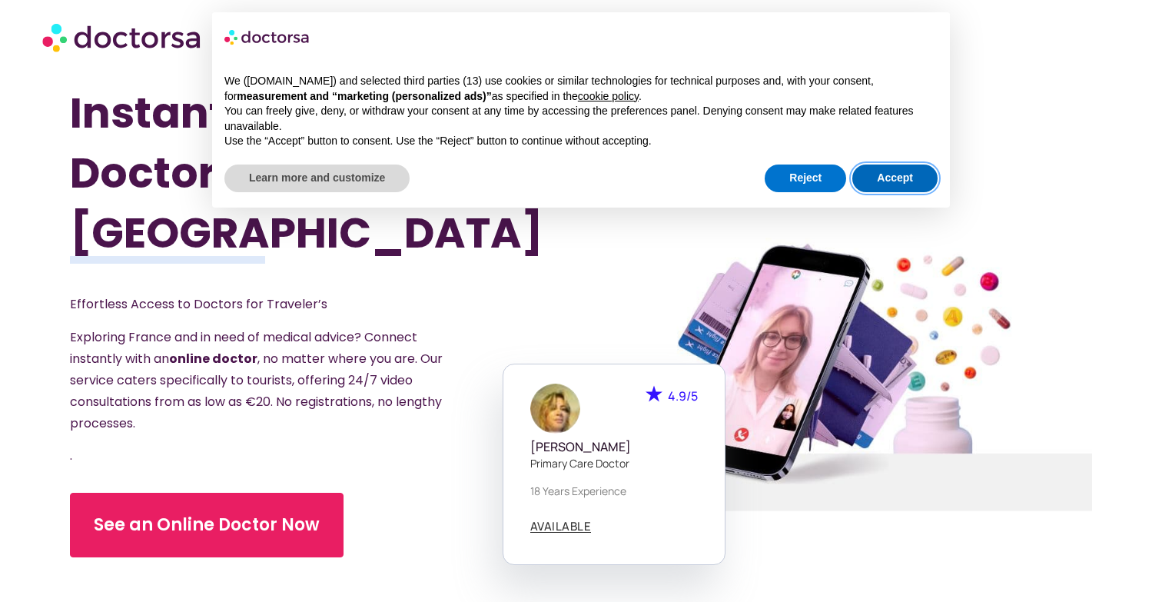
click at [916, 176] on button "Accept" at bounding box center [895, 179] width 85 height 28
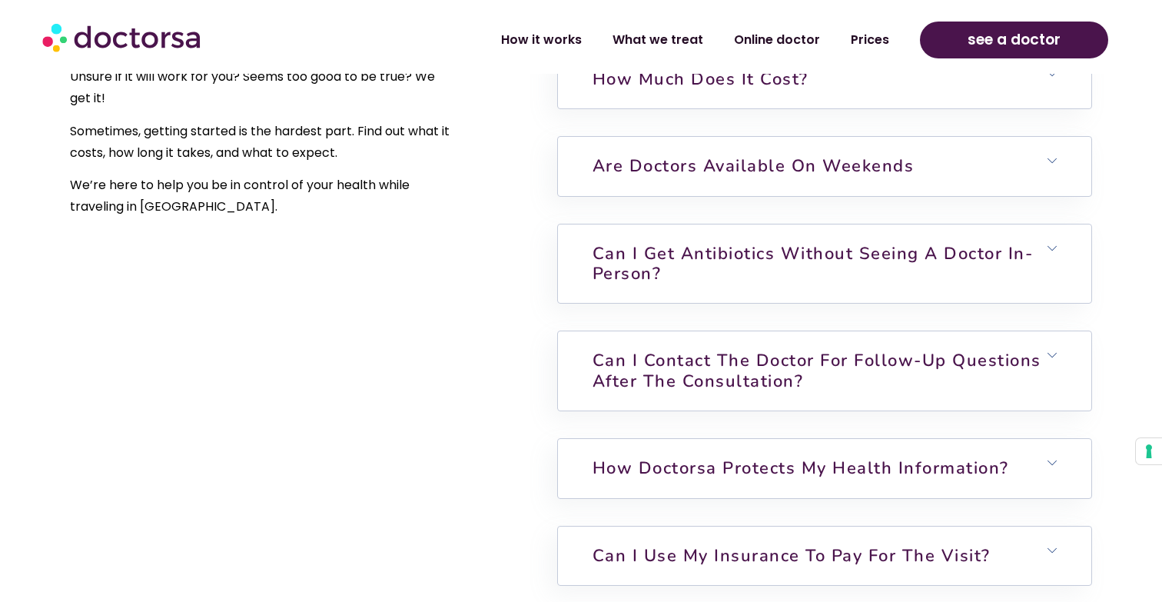
scroll to position [3489, 0]
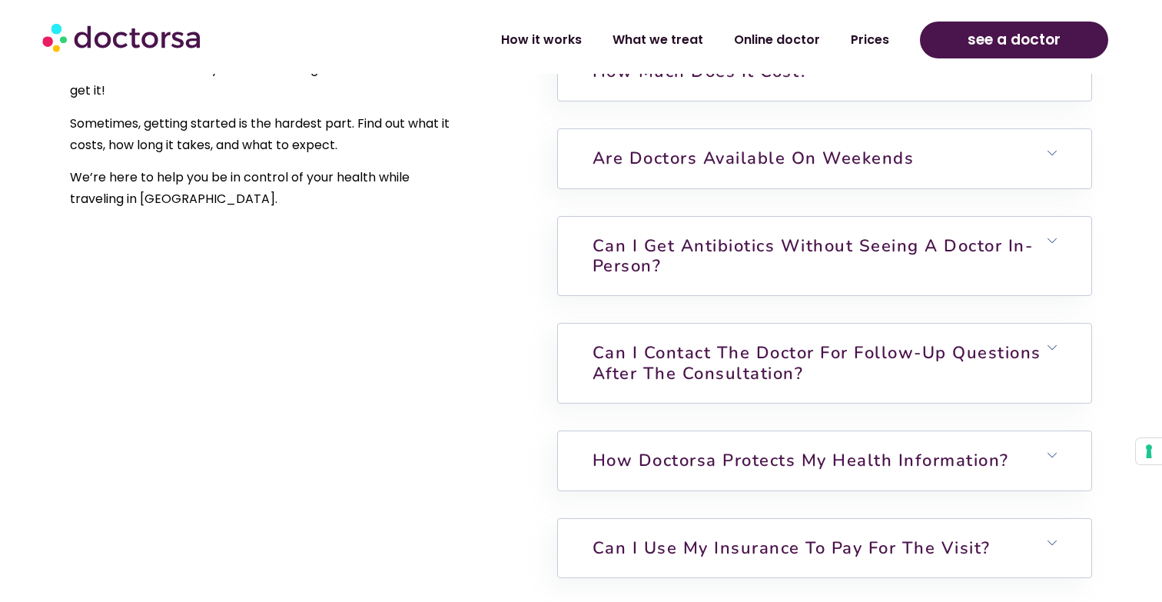
click at [914, 261] on div "How does it work? Complete the intake form and confirm your request through Wha…" at bounding box center [824, 364] width 535 height 820
click at [913, 254] on h6 "Can I get antibiotics without seeing a doctor in-person?" at bounding box center [825, 256] width 534 height 79
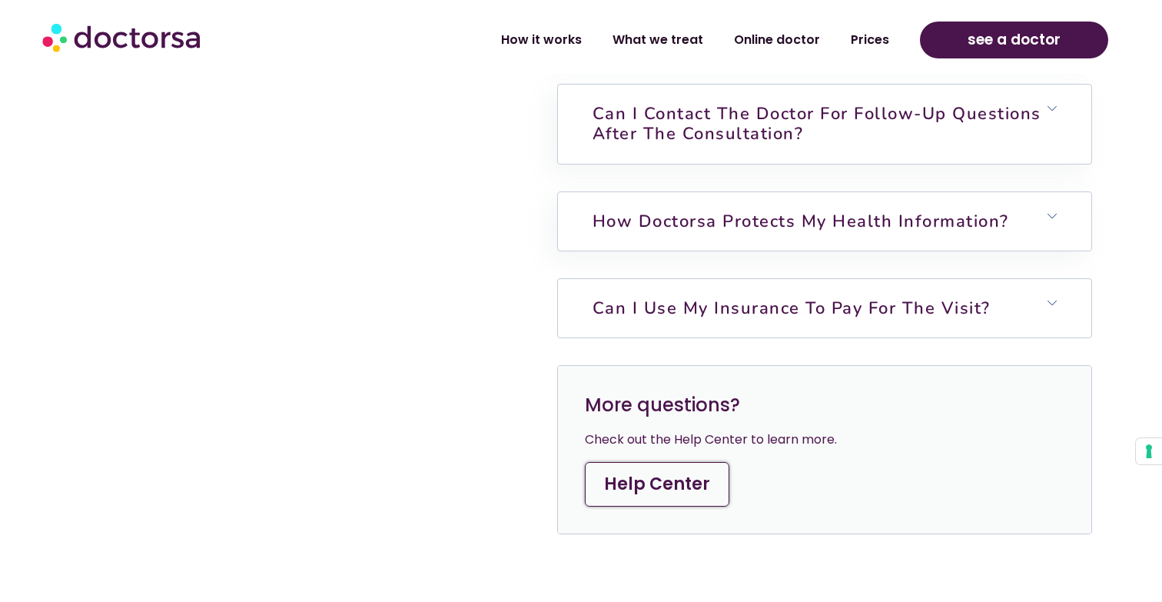
scroll to position [3931, 0]
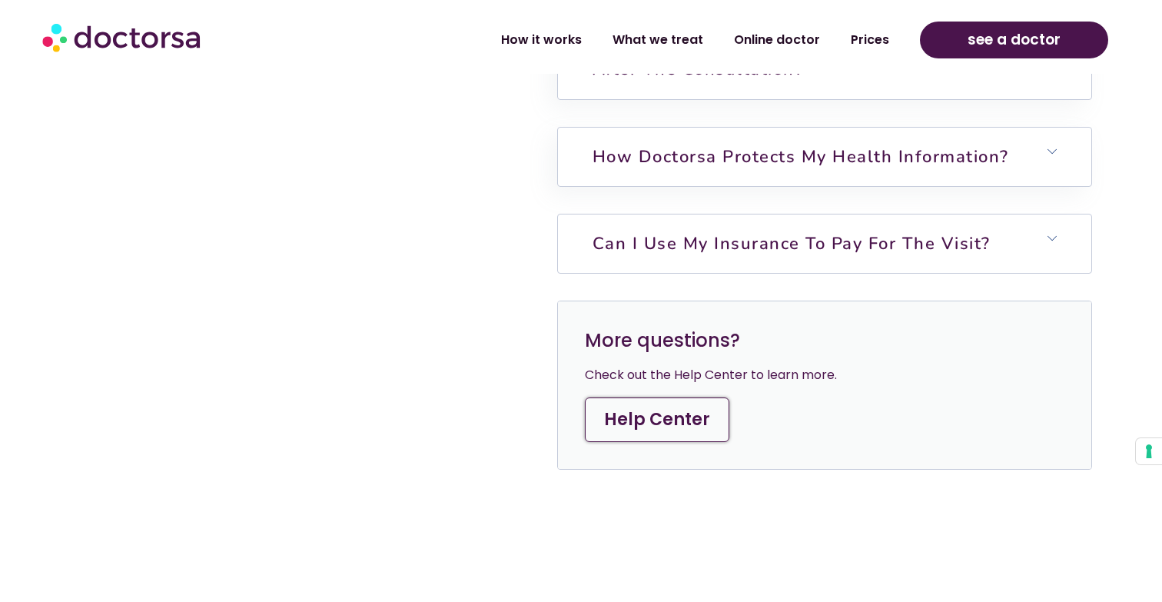
click at [988, 232] on link "Can I use my insurance to pay for the visit?" at bounding box center [792, 243] width 398 height 23
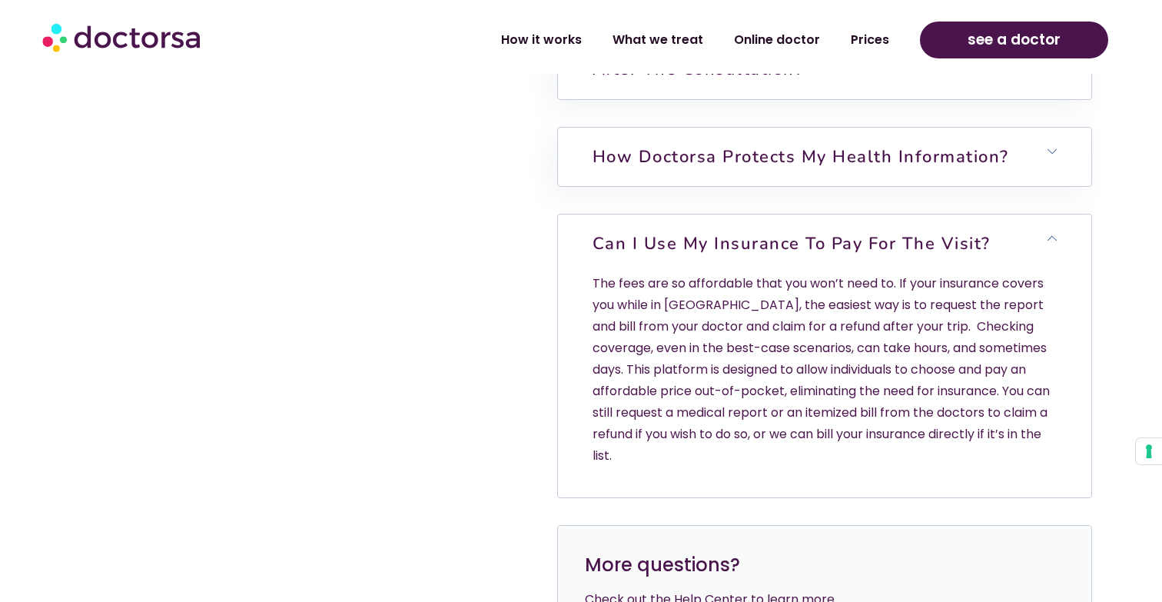
click at [988, 232] on link "Can I use my insurance to pay for the visit?" at bounding box center [792, 243] width 398 height 23
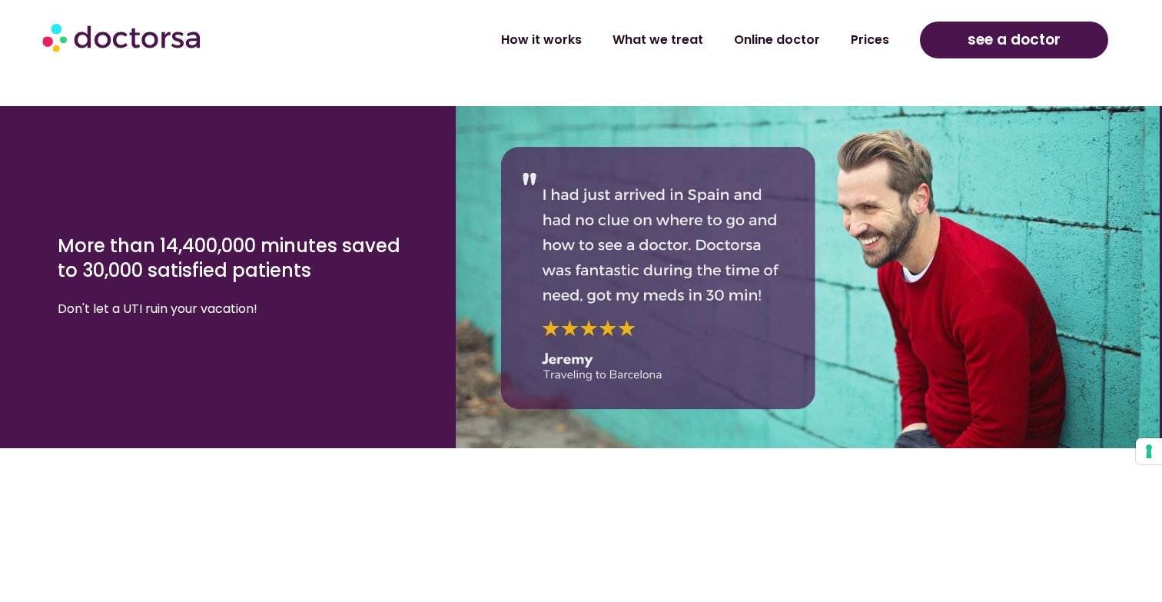
scroll to position [2388, 0]
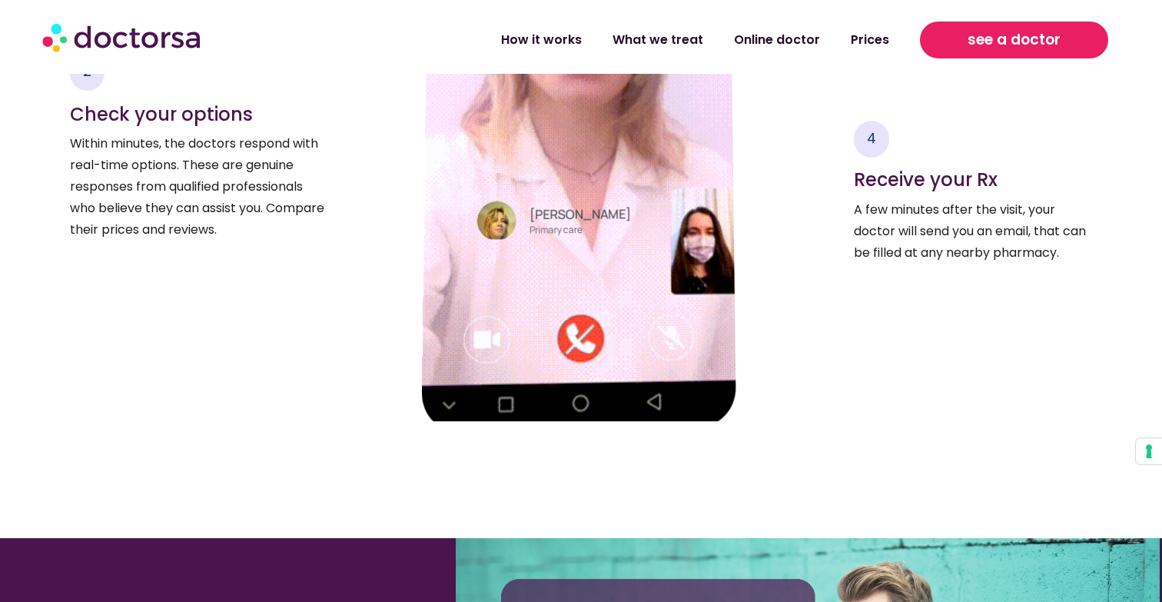
click at [1027, 39] on span "see a doctor" at bounding box center [1014, 40] width 93 height 25
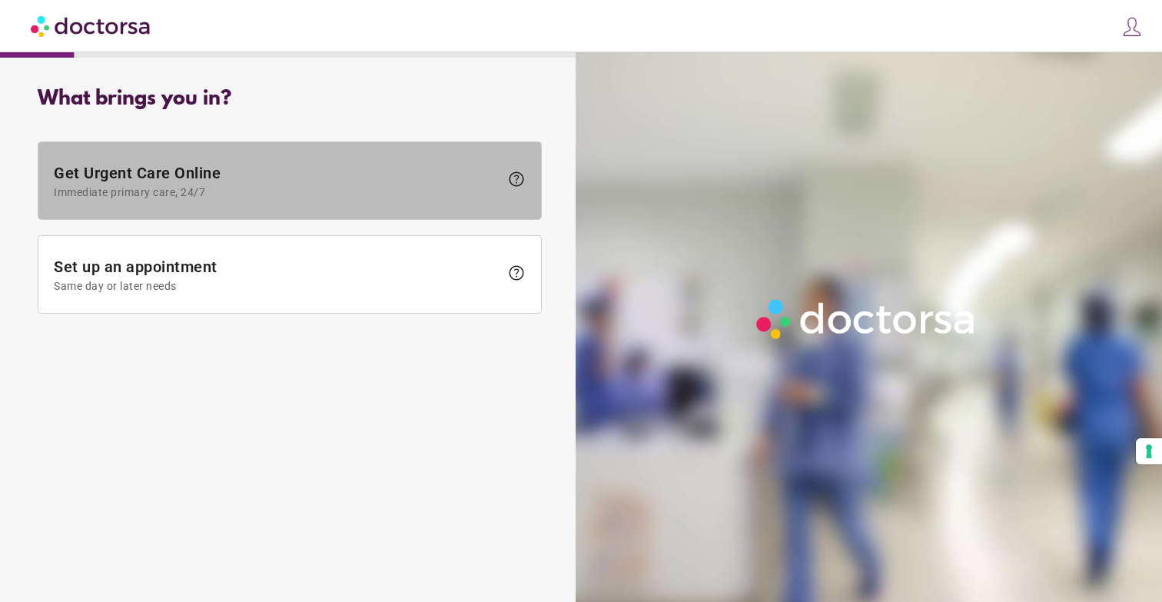
click at [215, 173] on span "Get Urgent Care Online Immediate primary care, 24/7" at bounding box center [277, 181] width 446 height 35
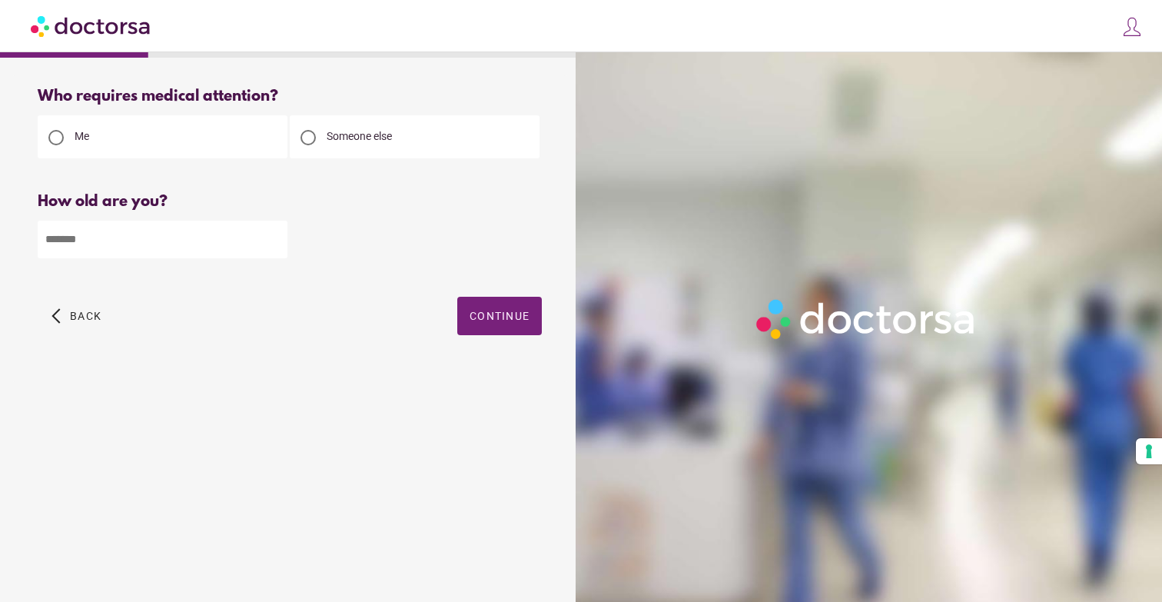
click at [159, 253] on input "number" at bounding box center [163, 240] width 250 height 38
type input "**"
click at [493, 308] on span "button" at bounding box center [499, 316] width 85 height 38
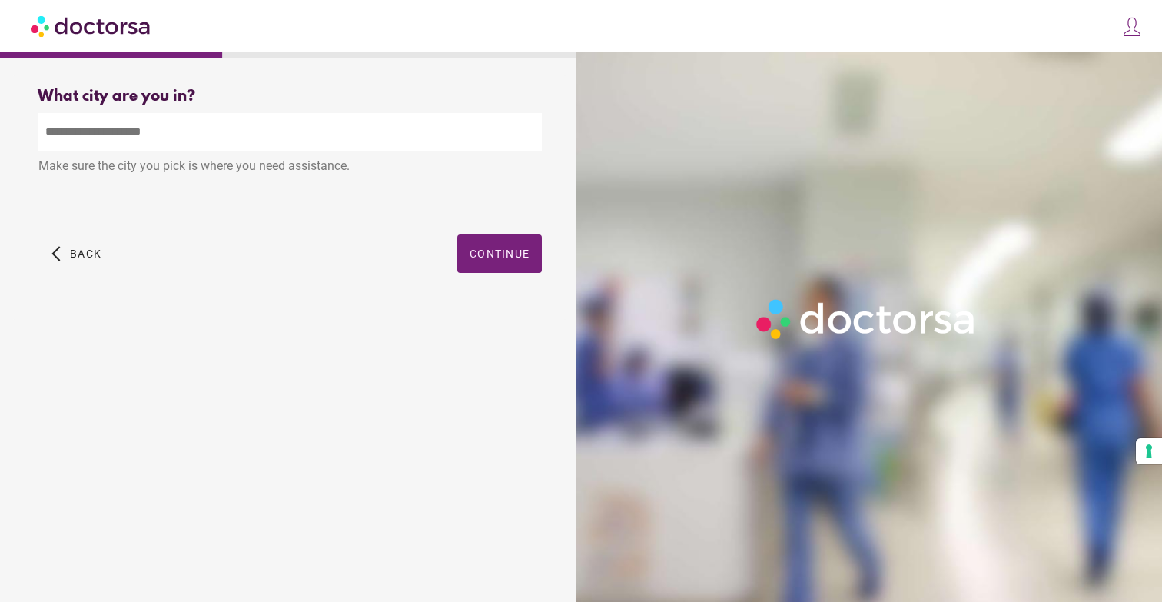
click at [184, 145] on input "text" at bounding box center [290, 132] width 504 height 38
type input "*"
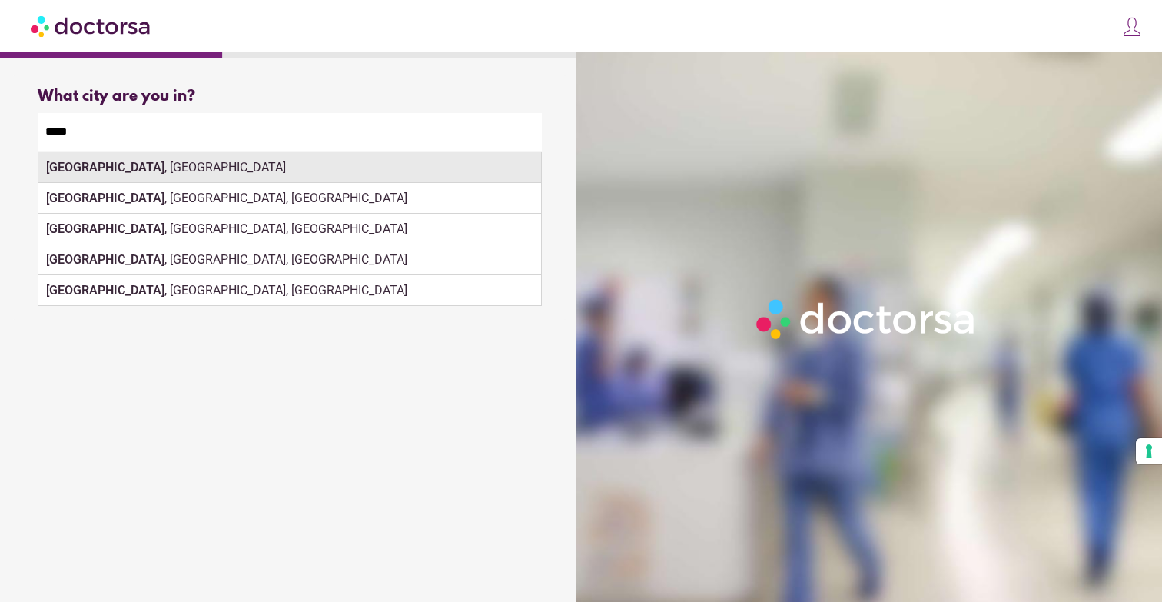
click at [99, 168] on div "Paris , France" at bounding box center [289, 167] width 503 height 31
type input "**********"
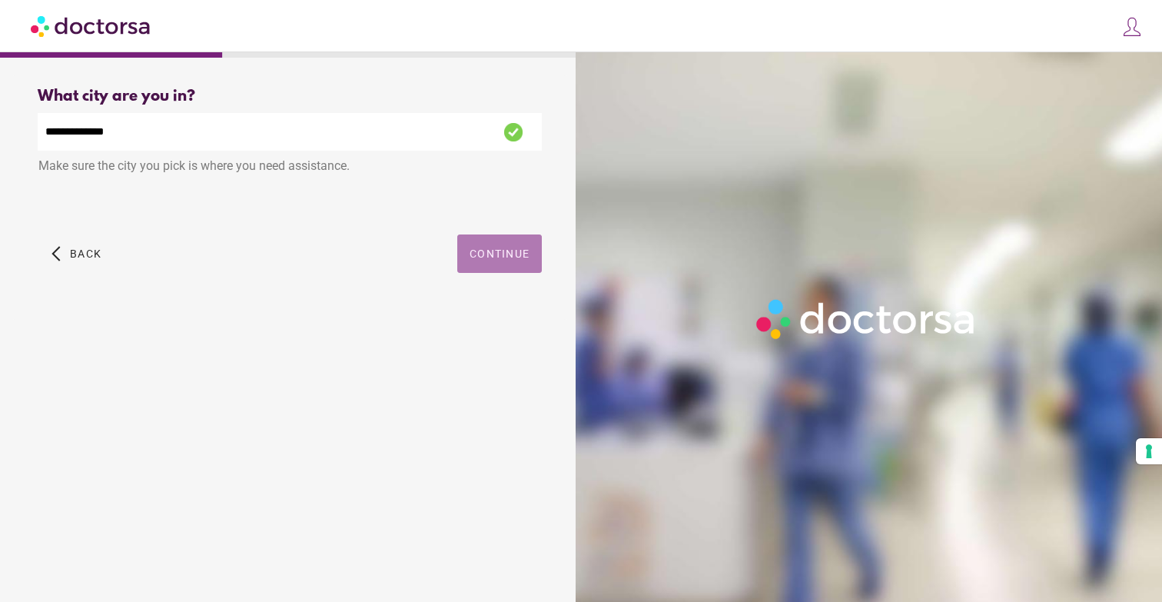
click at [510, 265] on span "button" at bounding box center [499, 253] width 85 height 38
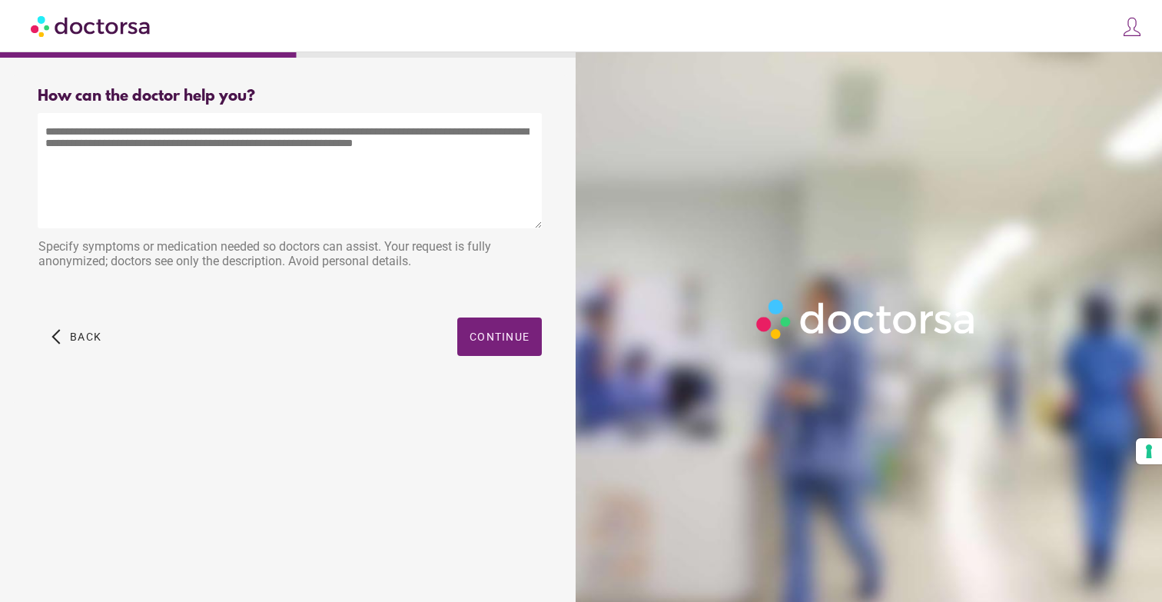
click at [185, 181] on textarea at bounding box center [290, 170] width 504 height 115
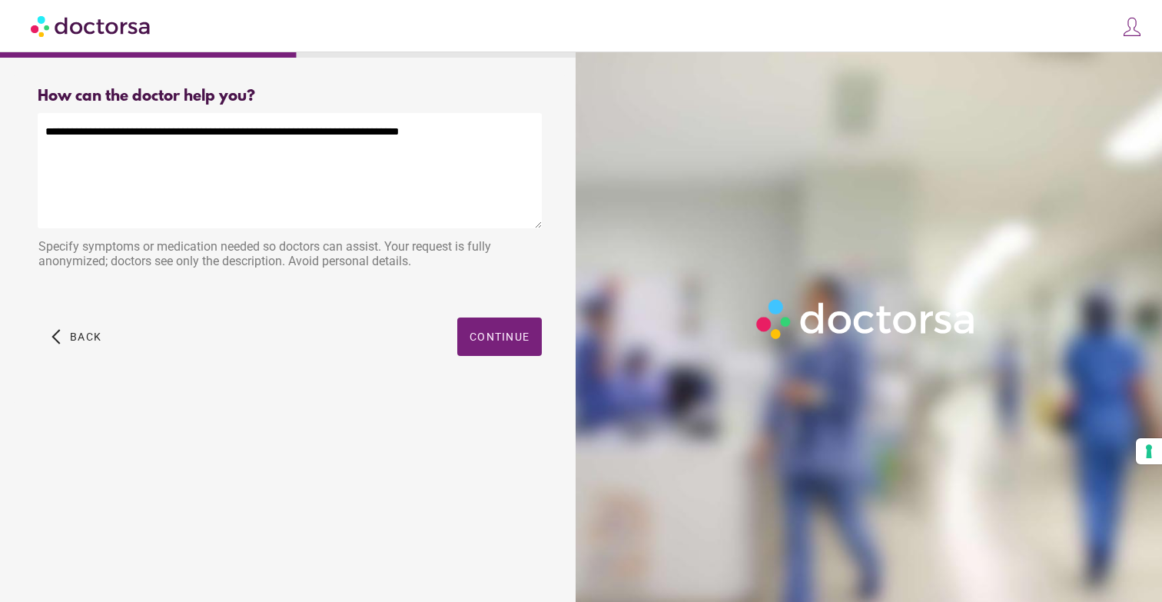
click at [456, 141] on textarea "**********" at bounding box center [290, 170] width 504 height 115
type textarea "**********"
click at [508, 347] on span "button" at bounding box center [499, 336] width 85 height 38
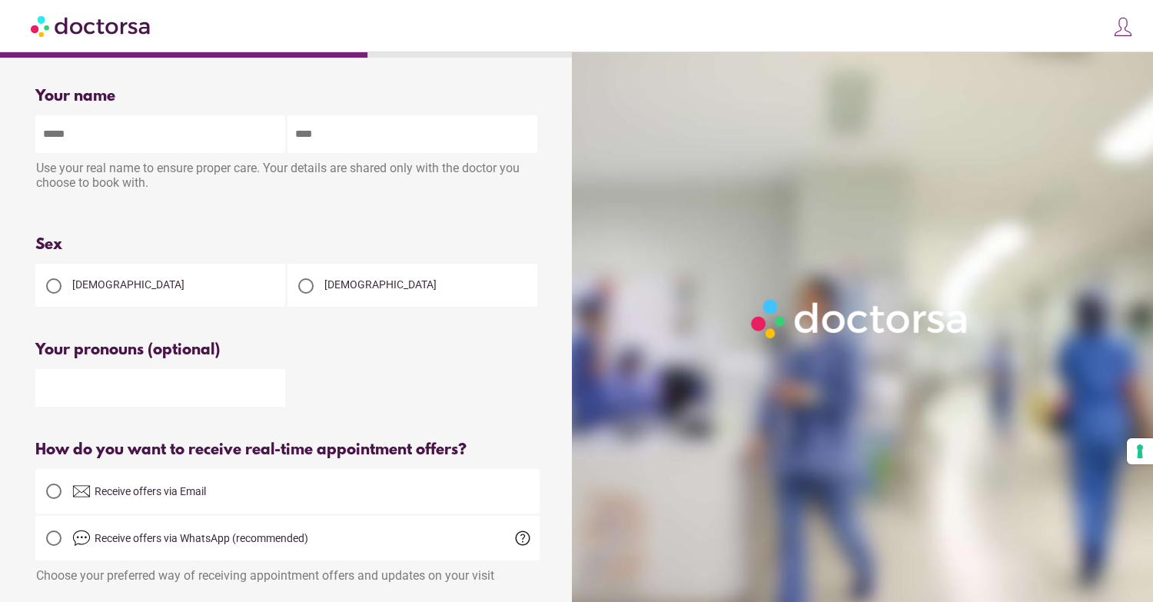
click at [130, 148] on input "text" at bounding box center [160, 134] width 250 height 38
type input "*****"
click at [426, 125] on input "text" at bounding box center [413, 134] width 250 height 38
type input "*****"
click at [302, 290] on div at bounding box center [305, 285] width 15 height 15
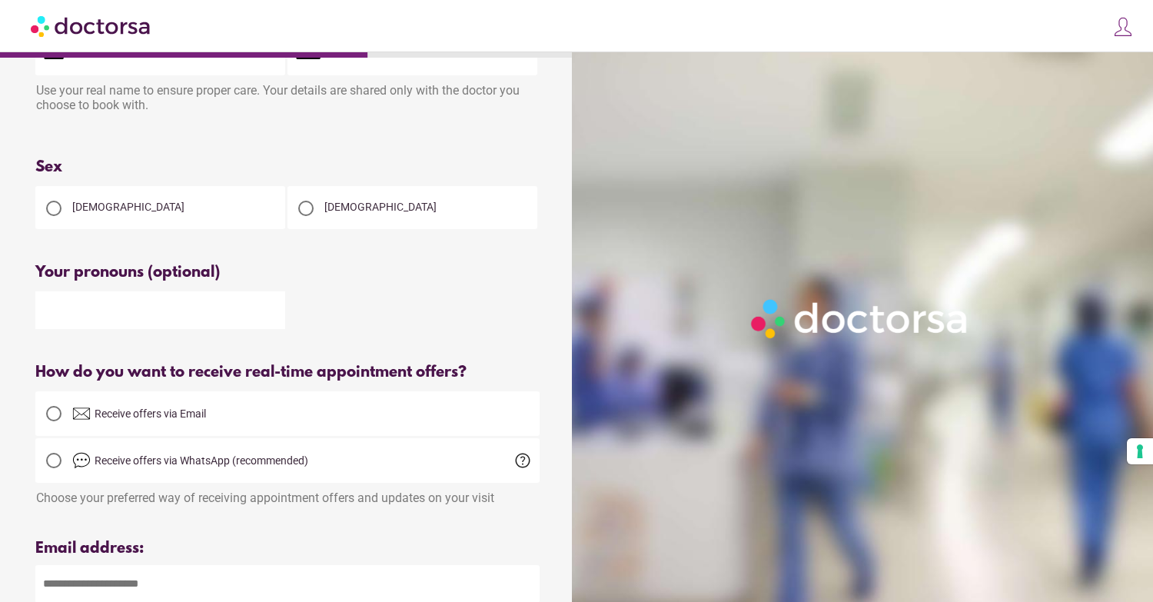
scroll to position [68, 0]
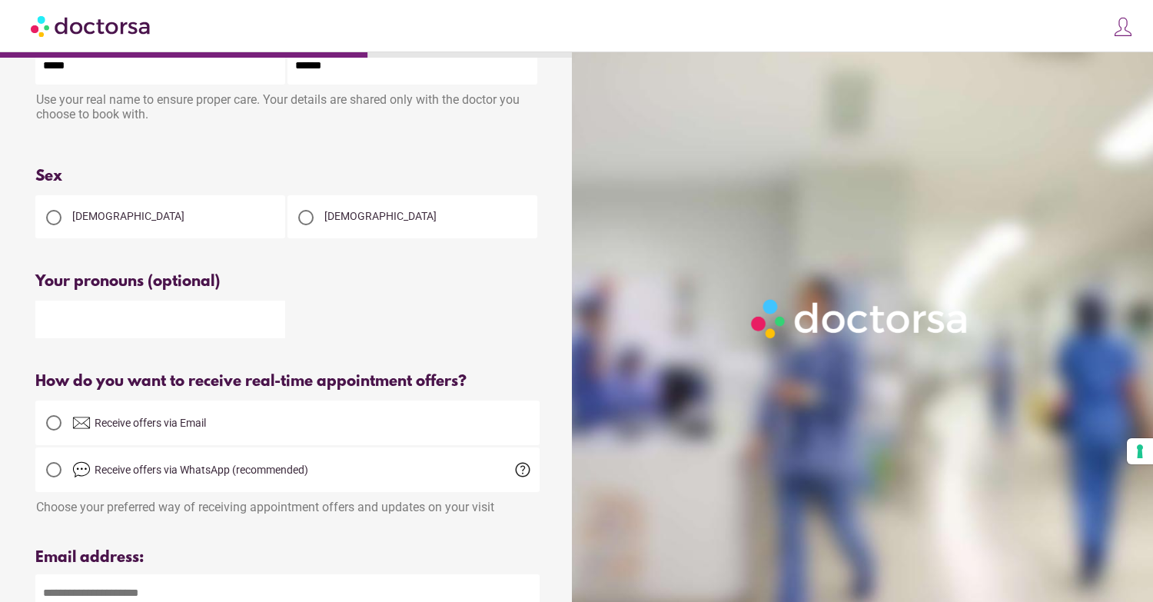
click at [118, 325] on input "text" at bounding box center [160, 320] width 250 height 38
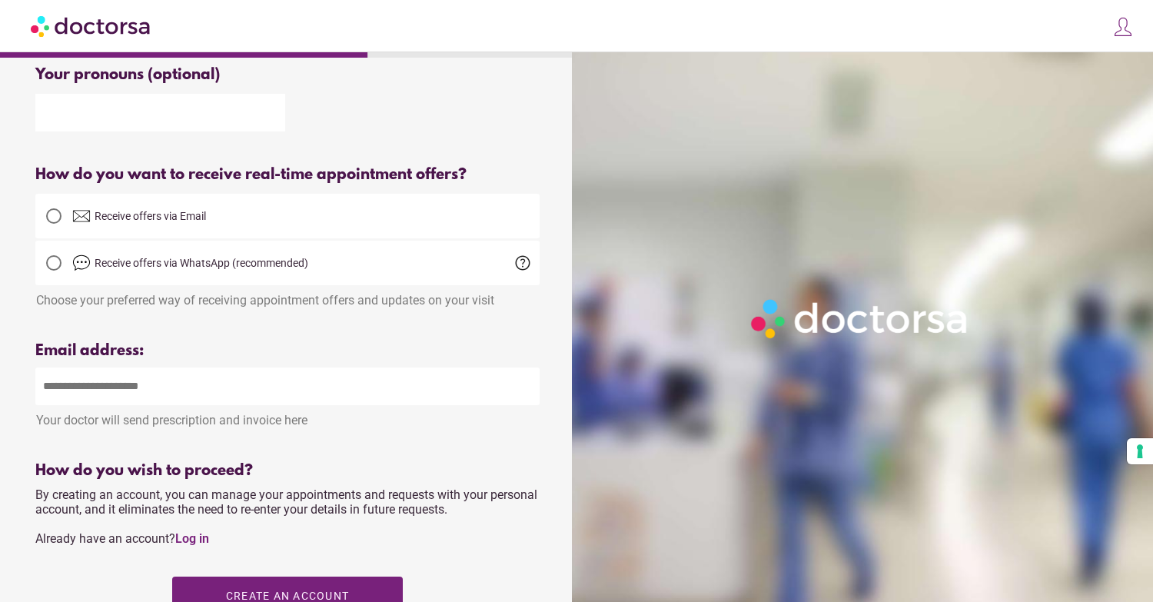
scroll to position [280, 0]
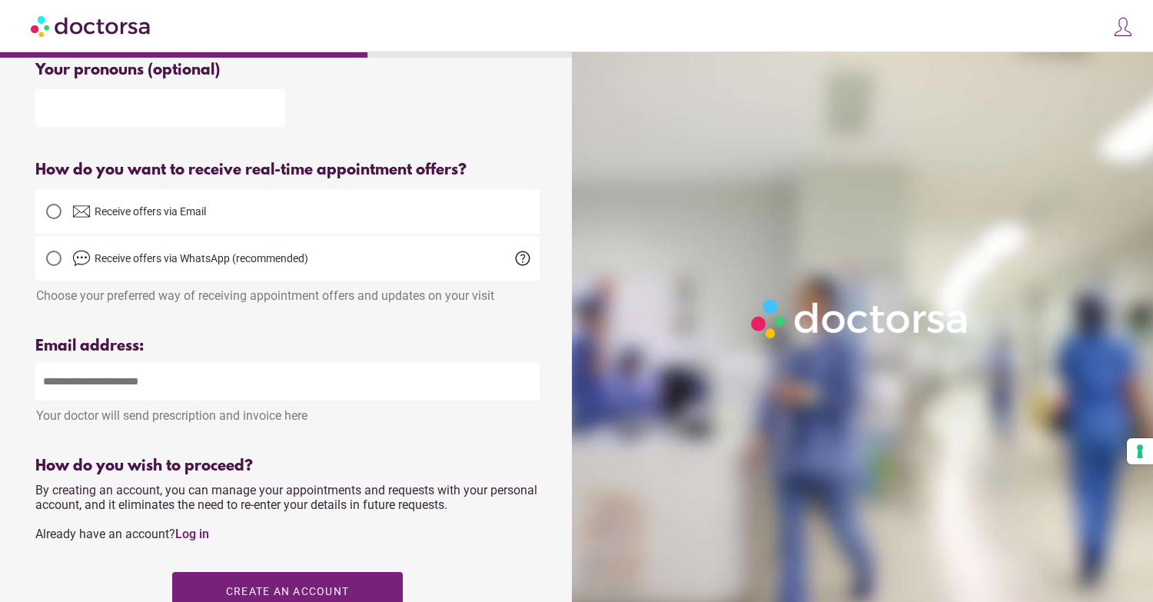
click at [119, 398] on input "email" at bounding box center [287, 382] width 504 height 38
type input "**********"
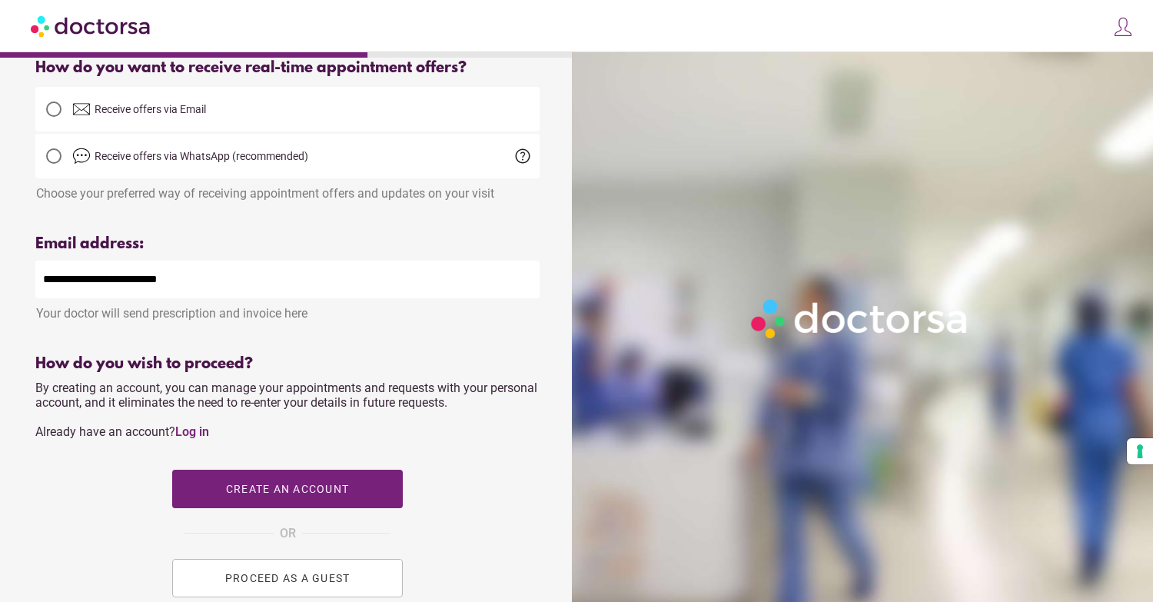
scroll to position [412, 0]
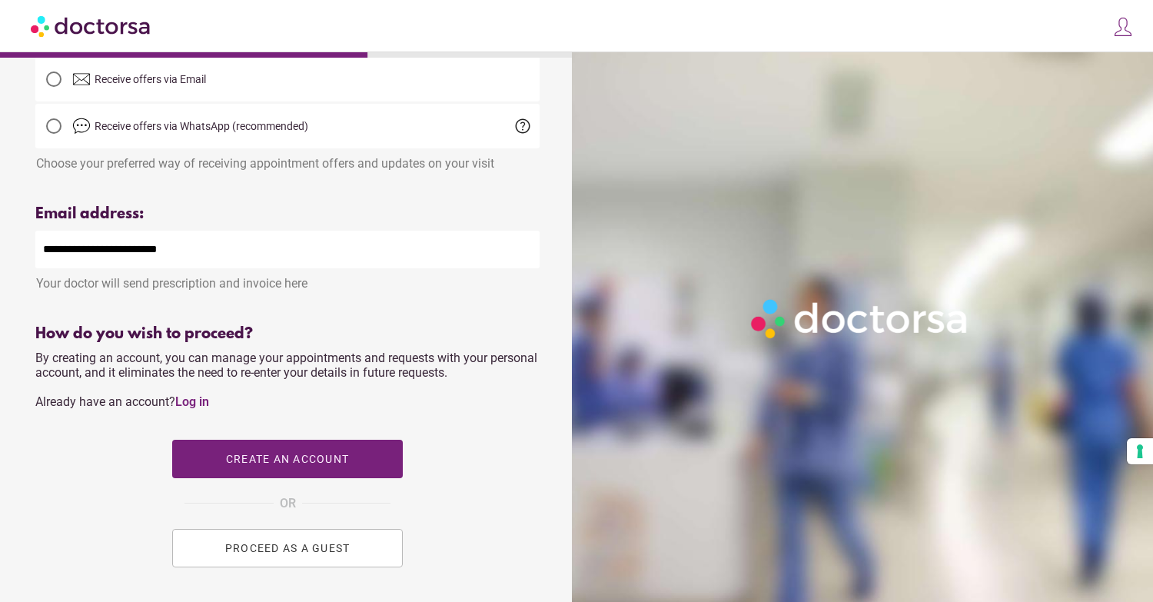
click at [305, 554] on span "PROCEED AS A GUEST" at bounding box center [287, 548] width 125 height 12
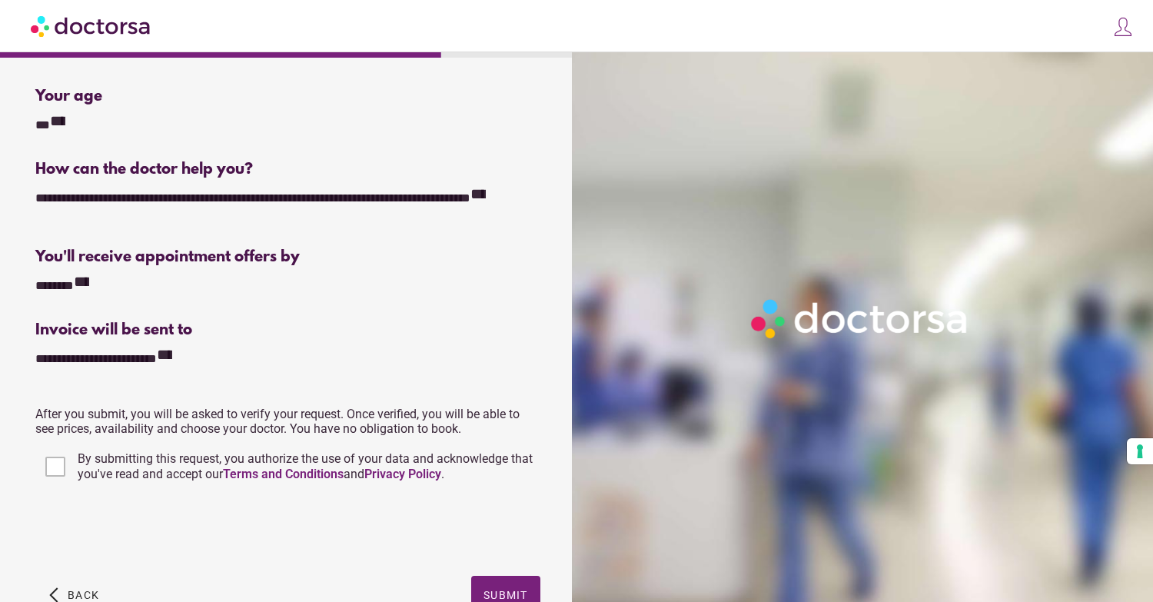
scroll to position [292, 0]
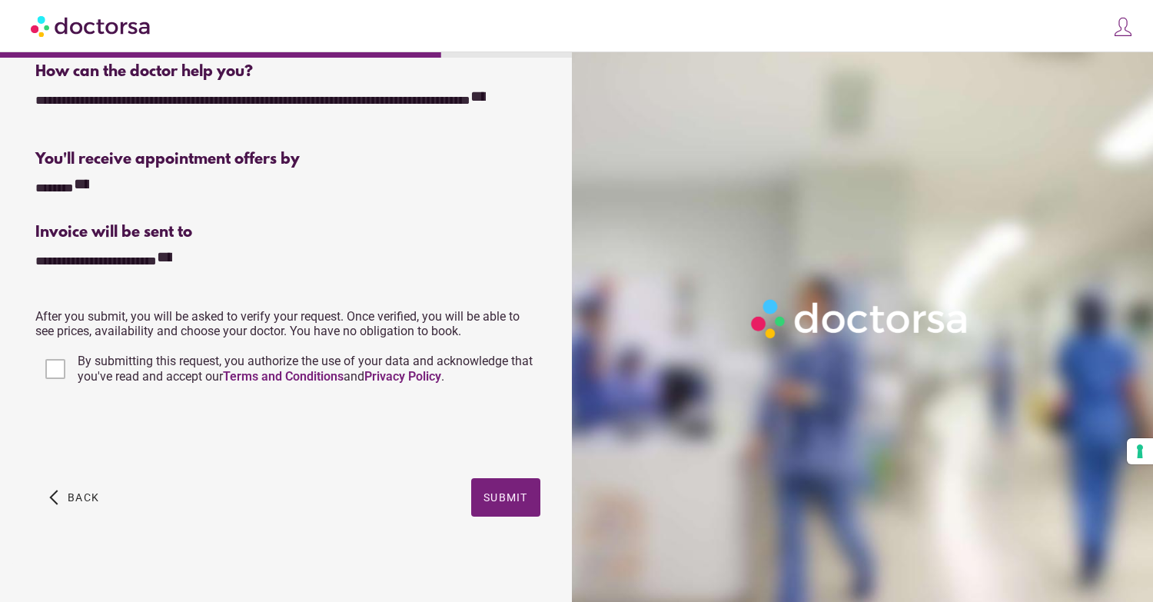
click at [509, 517] on div "arrow_back_ios Back Submit" at bounding box center [287, 508] width 504 height 61
click at [510, 501] on span "Submit" at bounding box center [506, 497] width 45 height 12
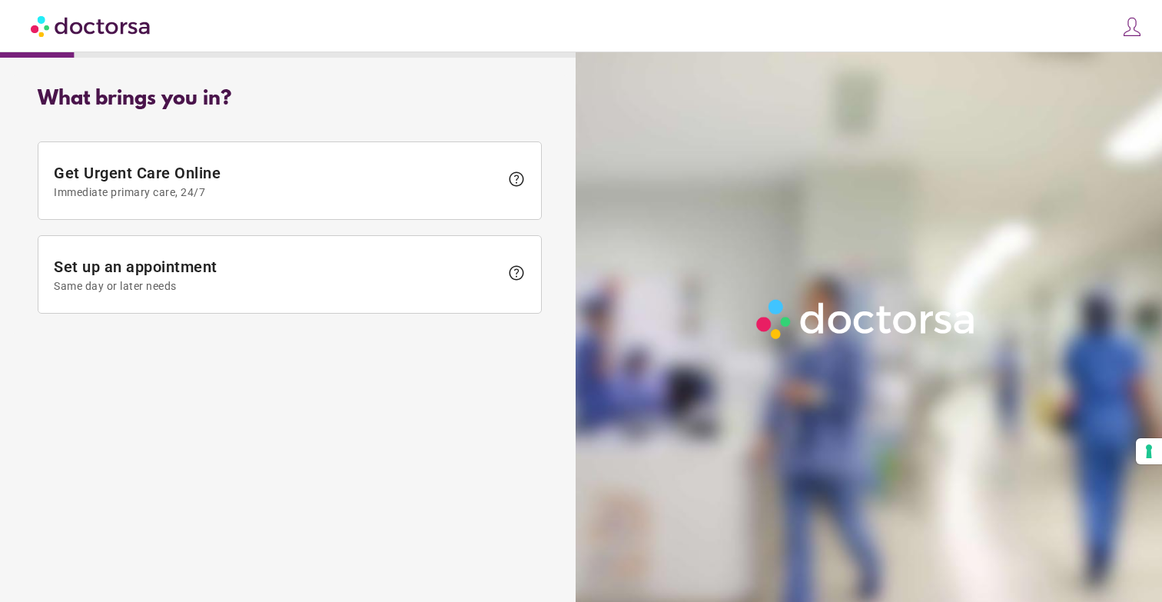
click at [109, 36] on img at bounding box center [91, 25] width 121 height 35
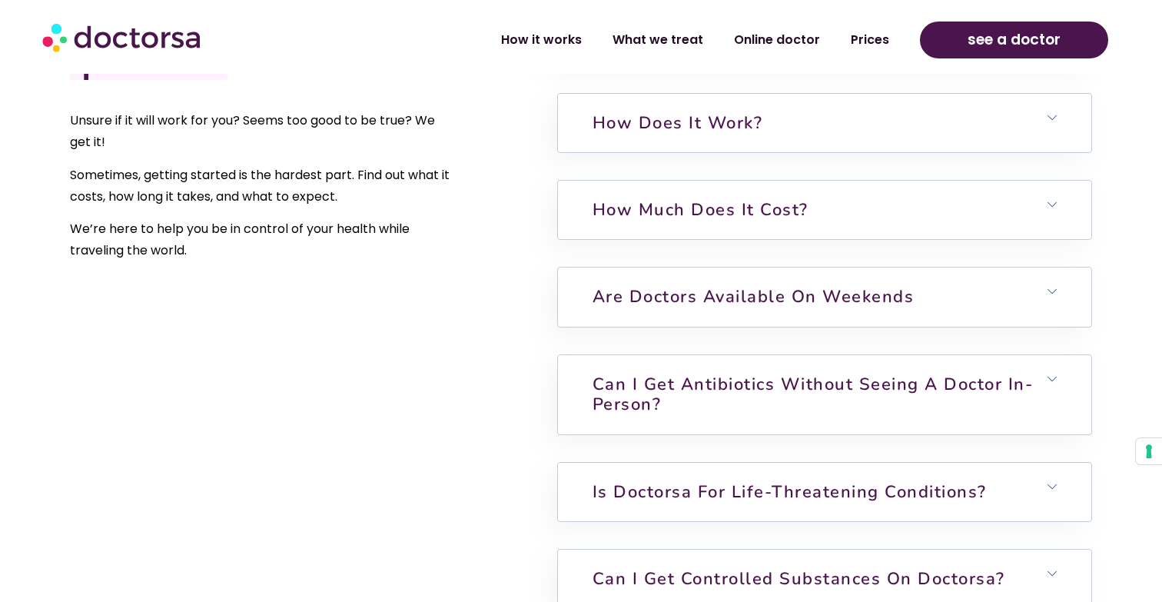
scroll to position [3758, 0]
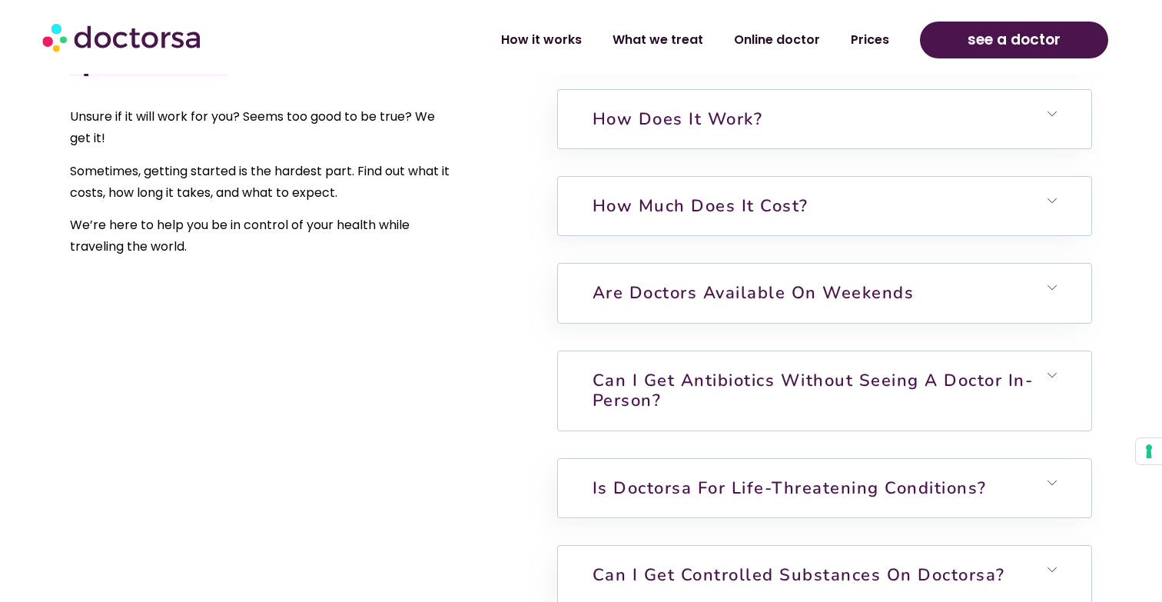
click at [1022, 397] on h6 "Can I get antibiotics without seeing a doctor in-person?" at bounding box center [825, 390] width 534 height 79
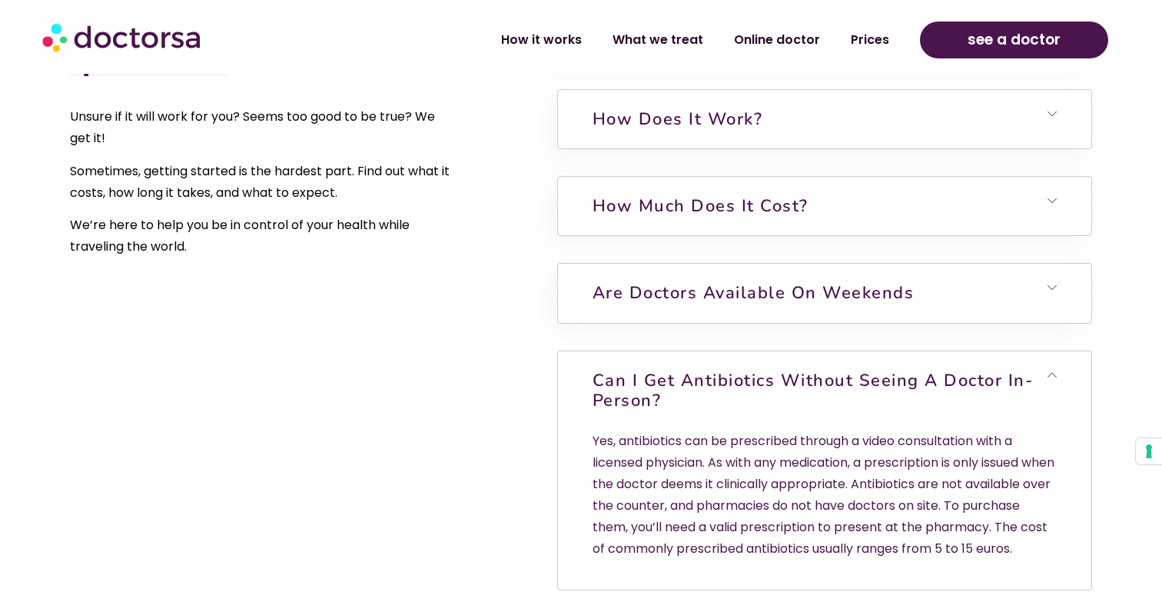
click at [1022, 397] on h6 "Can I get antibiotics without seeing a doctor in-person?" at bounding box center [825, 390] width 534 height 79
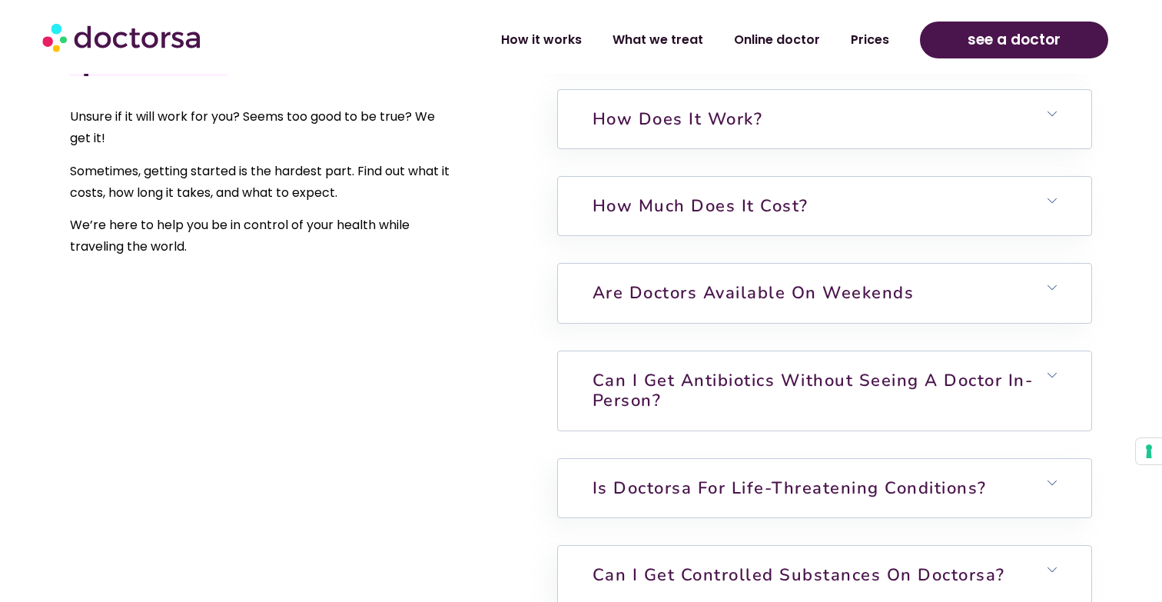
click at [1022, 397] on h6 "Can I get antibiotics without seeing a doctor in-person?" at bounding box center [825, 390] width 534 height 79
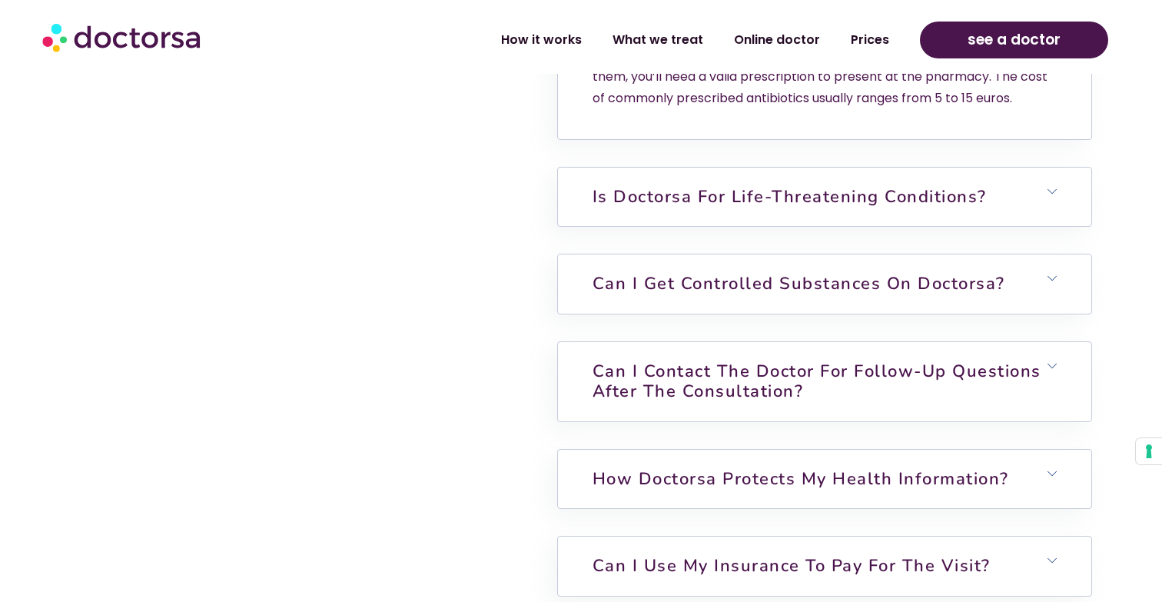
scroll to position [3348, 0]
